Goal: Find specific page/section

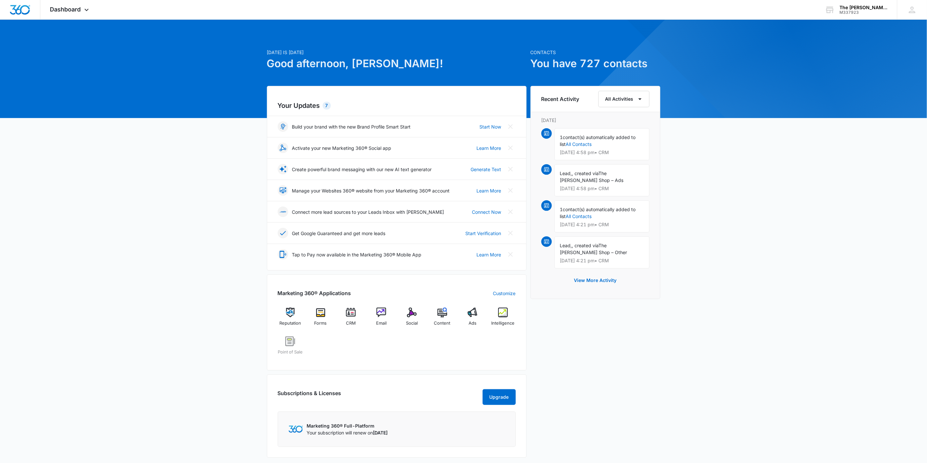
click at [499, 307] on div "Marketing 360® Applications Customize Reputation Forms CRM Email Social Content…" at bounding box center [397, 322] width 260 height 96
click at [500, 319] on div "Intelligence" at bounding box center [503, 320] width 25 height 24
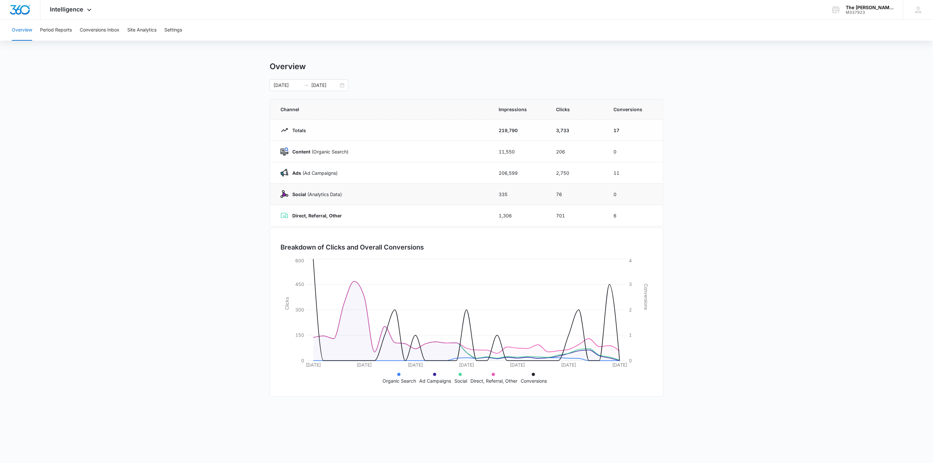
click at [500, 197] on td "335" at bounding box center [519, 194] width 57 height 21
click at [506, 193] on td "335" at bounding box center [519, 194] width 57 height 21
